Goal: Information Seeking & Learning: Check status

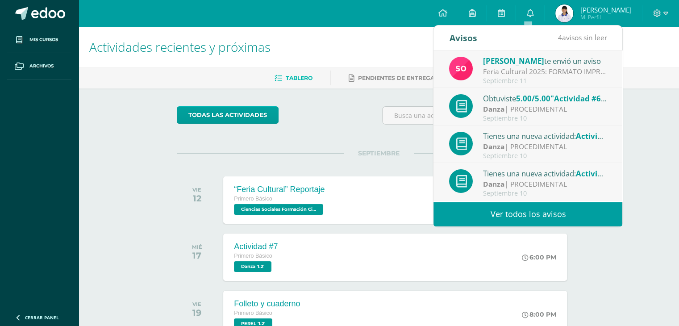
click at [515, 63] on div "[PERSON_NAME] te envió un aviso" at bounding box center [545, 61] width 124 height 12
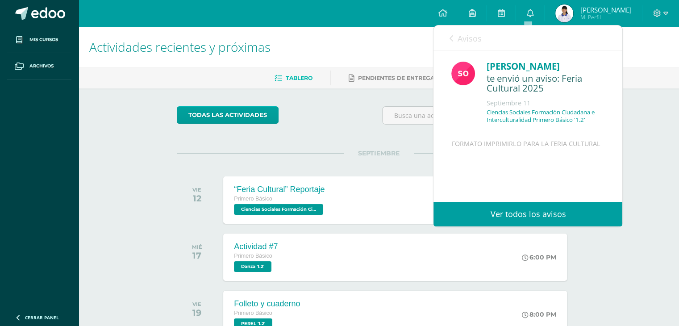
click at [501, 204] on link "Ver todos los avisos" at bounding box center [528, 214] width 189 height 25
click at [507, 211] on link "Ver todos los avisos" at bounding box center [528, 214] width 189 height 25
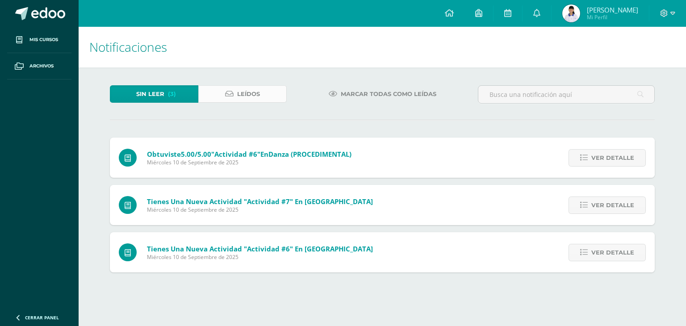
click at [254, 95] on span "Leídos" at bounding box center [248, 94] width 23 height 17
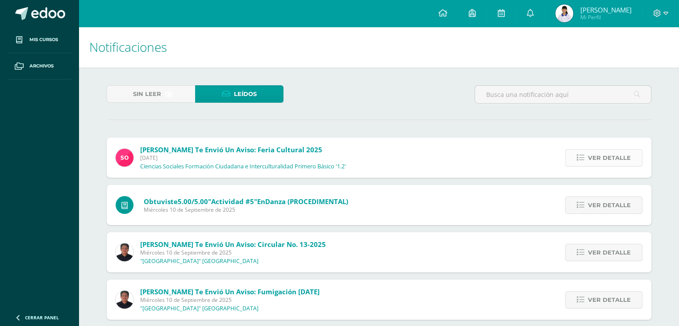
click at [607, 156] on span "Ver detalle" at bounding box center [609, 158] width 43 height 17
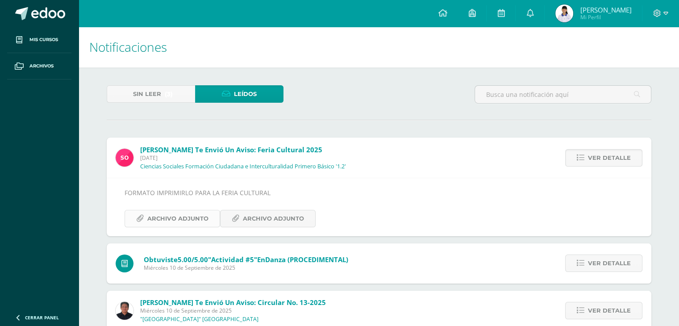
click at [150, 213] on span "Archivo Adjunto" at bounding box center [177, 218] width 61 height 17
click at [278, 218] on span "Archivo Adjunto" at bounding box center [273, 218] width 61 height 17
